Goal: Task Accomplishment & Management: Manage account settings

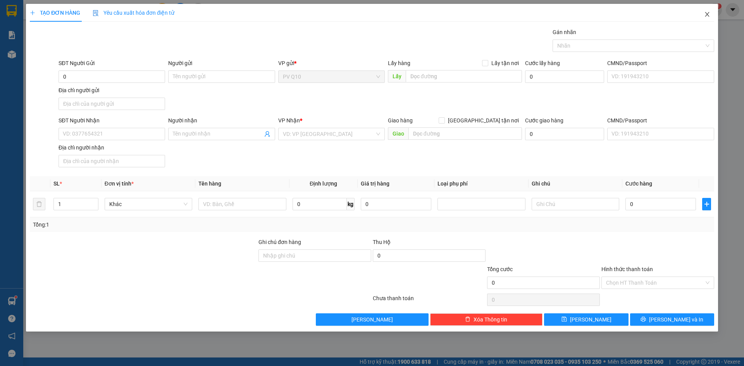
click at [703, 13] on span "Close" at bounding box center [707, 15] width 22 height 22
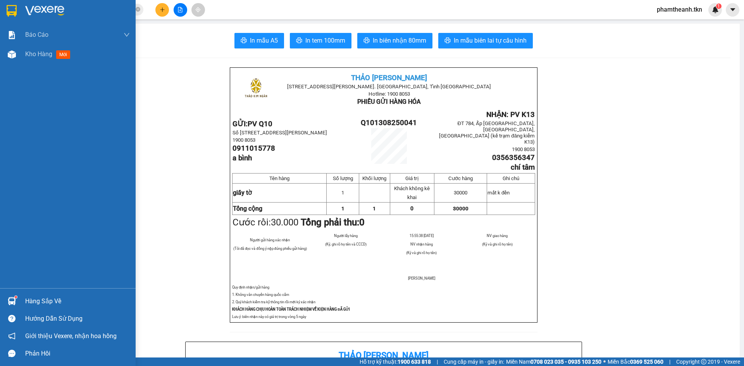
click at [8, 305] on img at bounding box center [12, 301] width 8 height 8
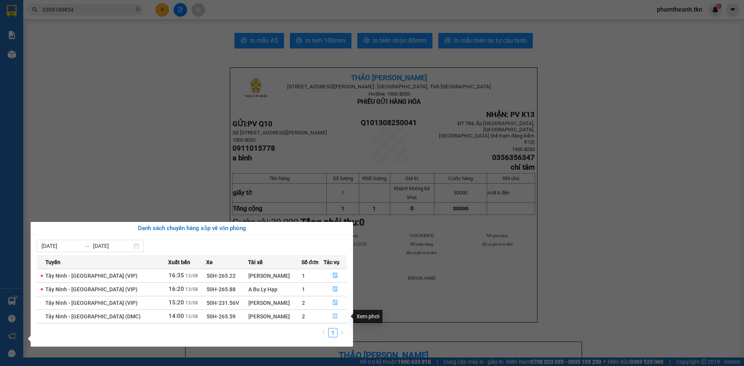
click at [335, 320] on button "button" at bounding box center [335, 316] width 22 height 12
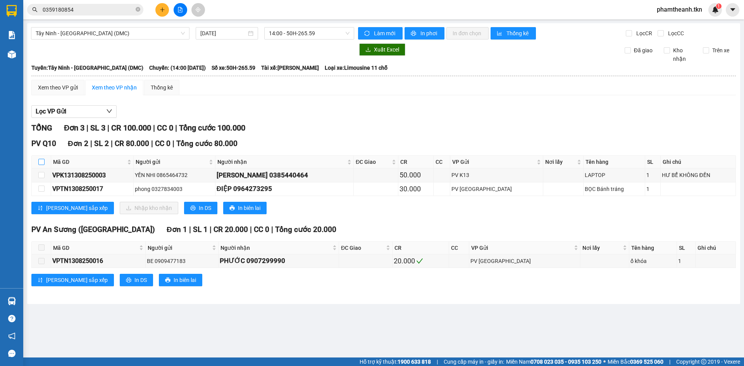
click at [43, 163] on input "checkbox" at bounding box center [41, 162] width 6 height 6
checkbox input "true"
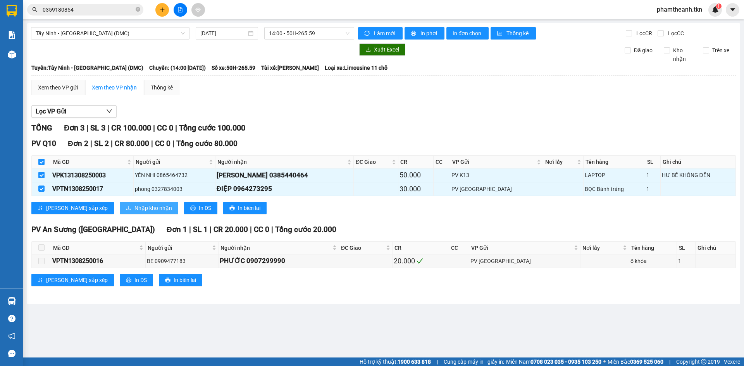
click at [120, 204] on button "Nhập kho nhận" at bounding box center [149, 208] width 58 height 12
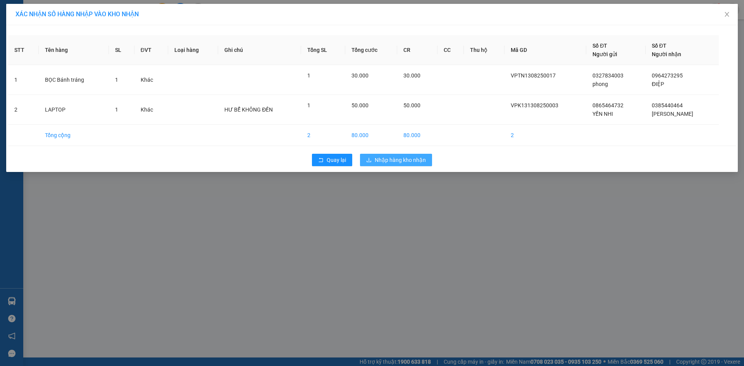
click at [421, 165] on button "Nhập hàng kho nhận" at bounding box center [396, 160] width 72 height 12
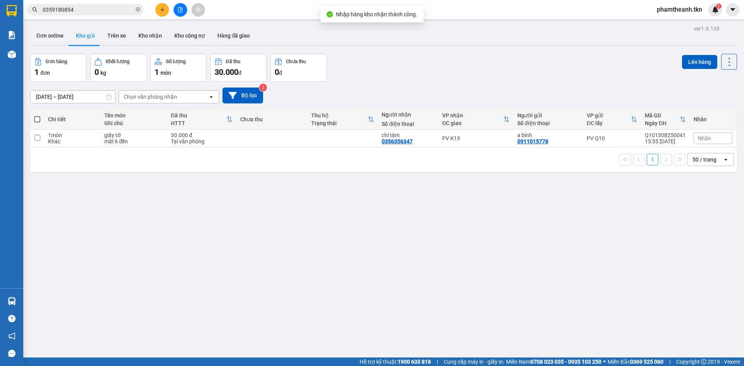
click at [111, 8] on input "0359180854" at bounding box center [88, 9] width 91 height 9
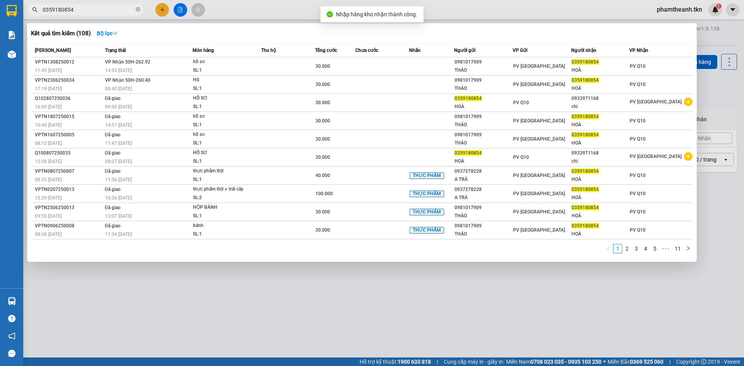
click at [111, 8] on input "0359180854" at bounding box center [88, 9] width 91 height 9
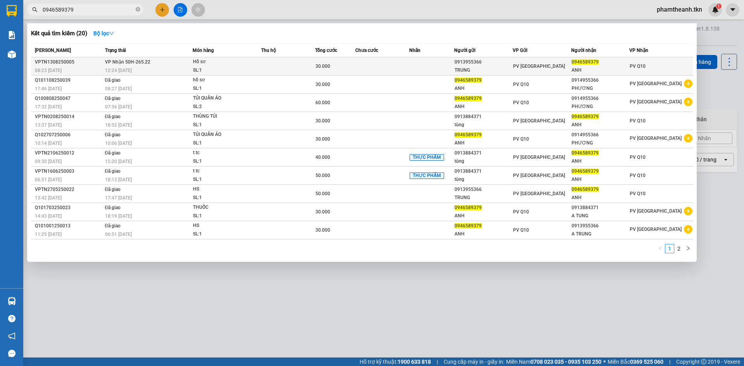
type input "0946589379"
click at [266, 63] on td at bounding box center [288, 66] width 54 height 18
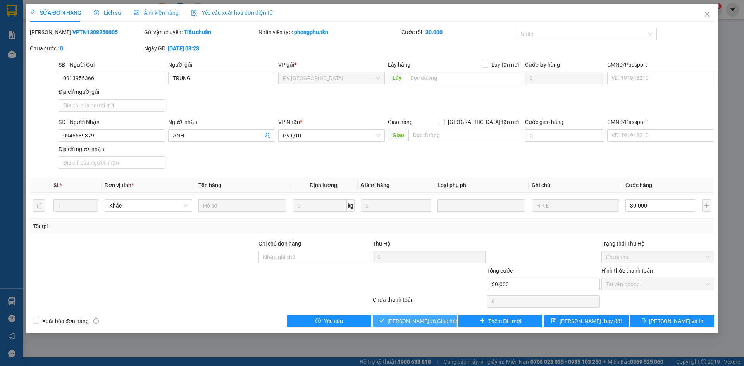
click at [416, 317] on span "[PERSON_NAME] và Giao hàng" at bounding box center [424, 321] width 74 height 9
